Goal: Task Accomplishment & Management: Manage account settings

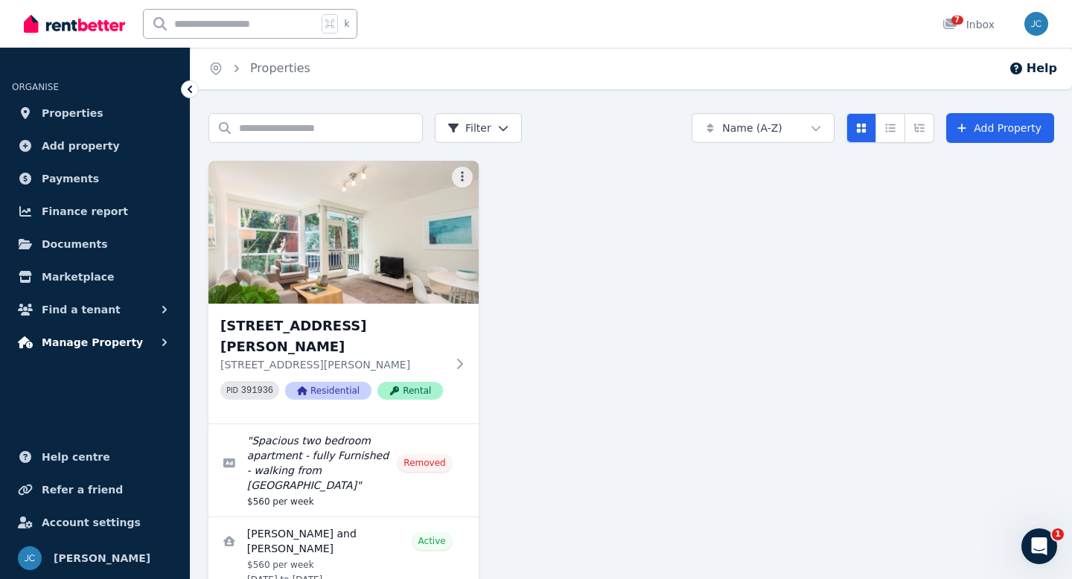
click at [89, 339] on span "Manage Property" at bounding box center [92, 343] width 101 height 18
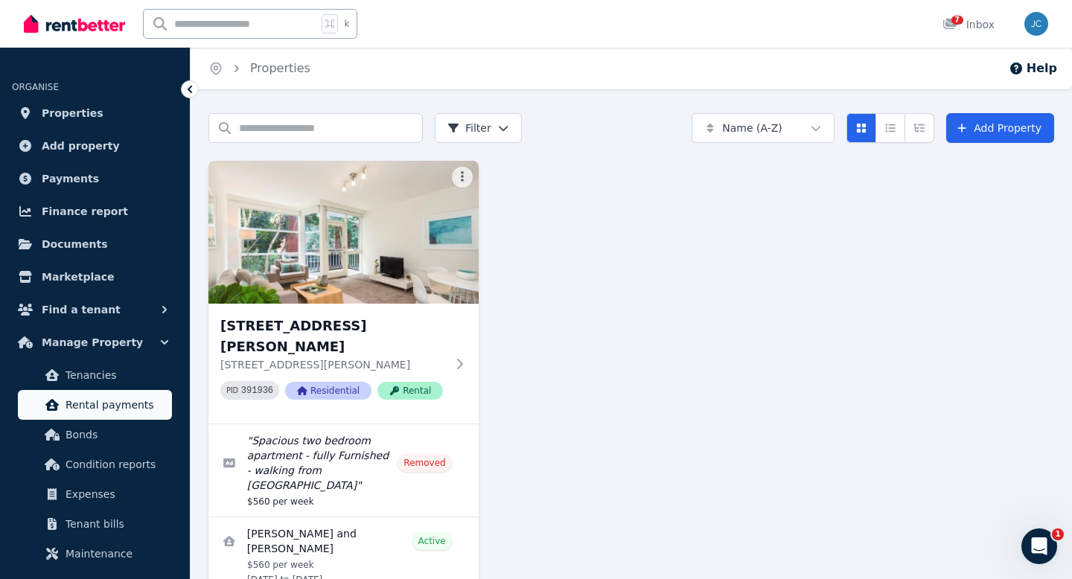
click at [94, 407] on span "Rental payments" at bounding box center [116, 405] width 101 height 18
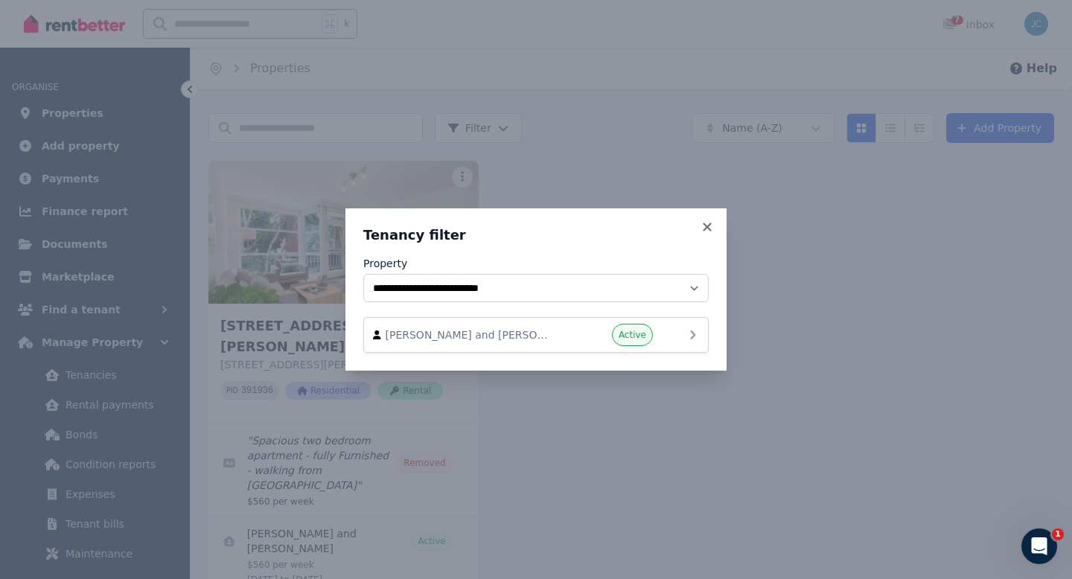
click at [691, 332] on icon at bounding box center [692, 335] width 5 height 9
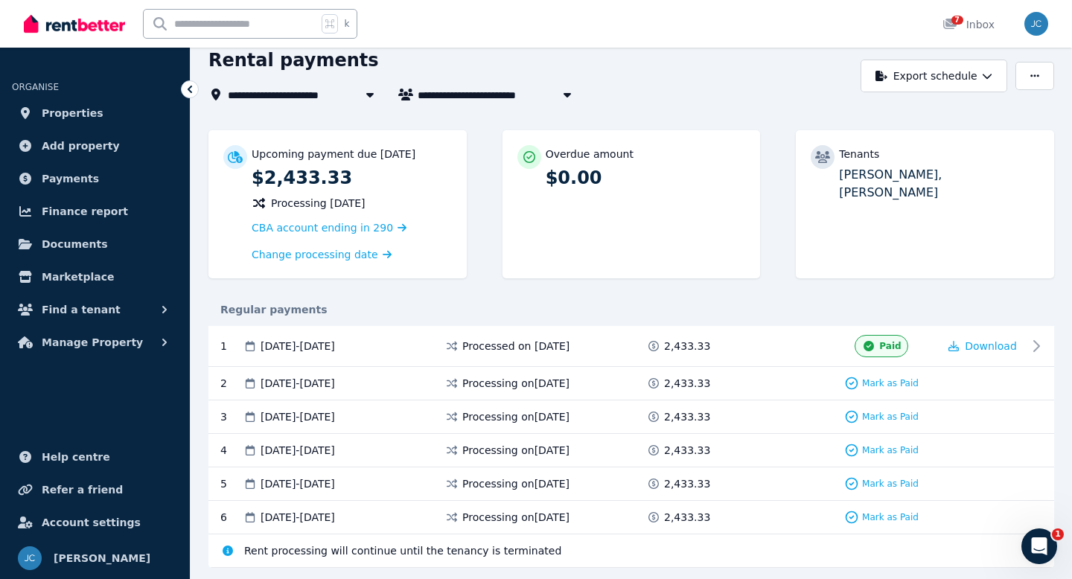
scroll to position [66, 0]
click at [1002, 343] on span "Download" at bounding box center [991, 346] width 52 height 12
